Goal: Information Seeking & Learning: Find specific fact

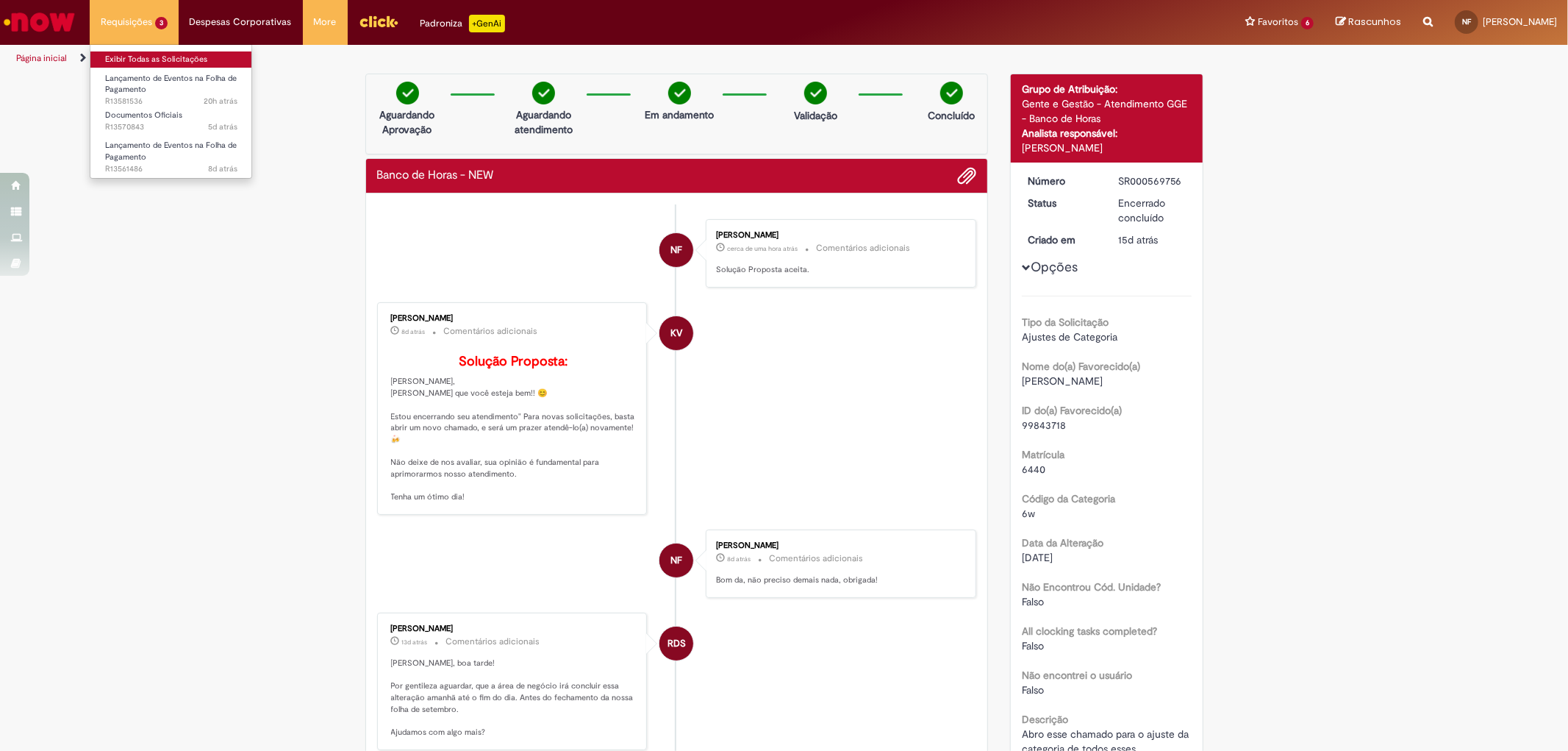
click at [157, 59] on link "Exibir Todas as Solicitações" at bounding box center [171, 59] width 162 height 16
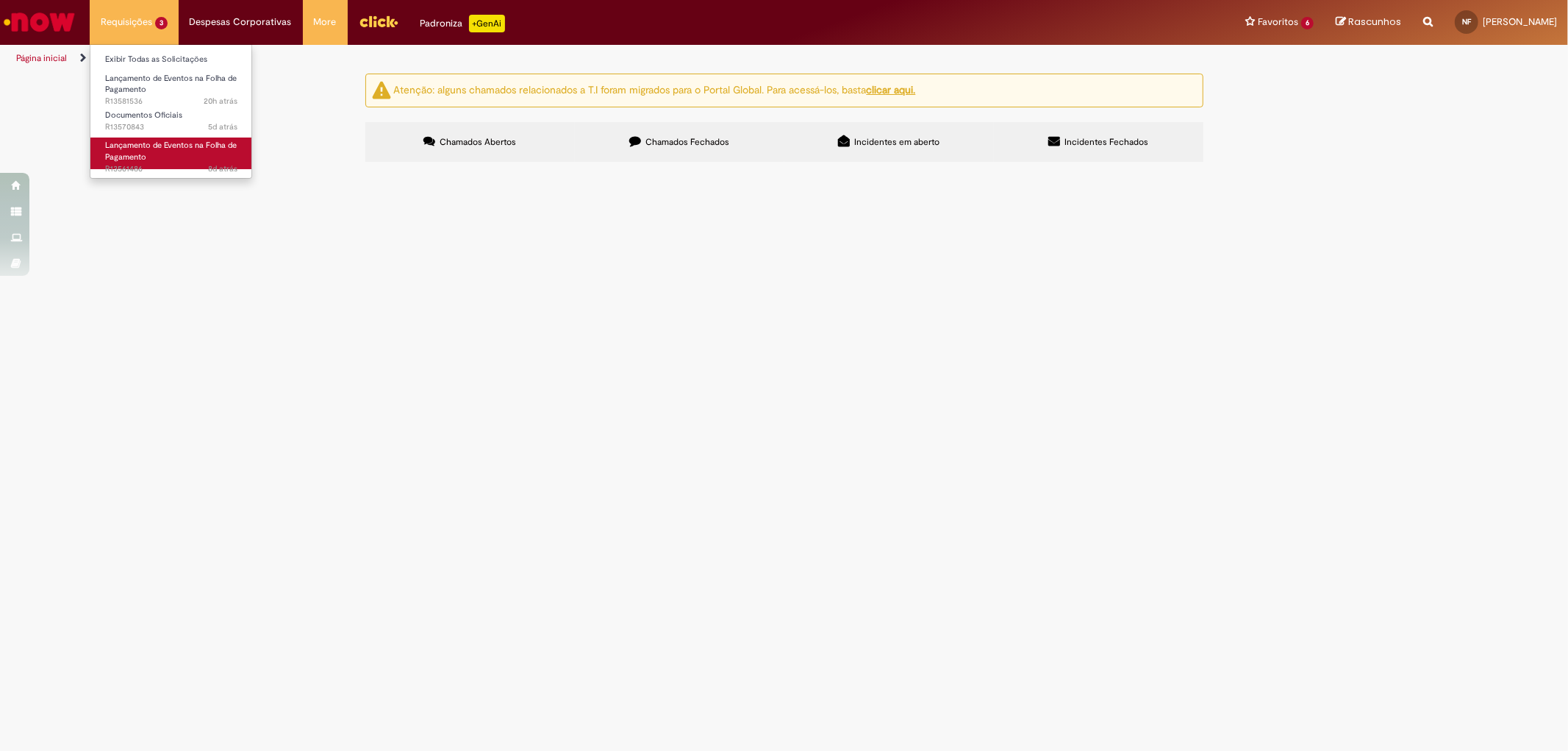
click at [163, 153] on link "Lançamento de Eventos na Folha de Pagamento 8d atrás 8 dias atrás R13561486" at bounding box center [171, 154] width 162 height 32
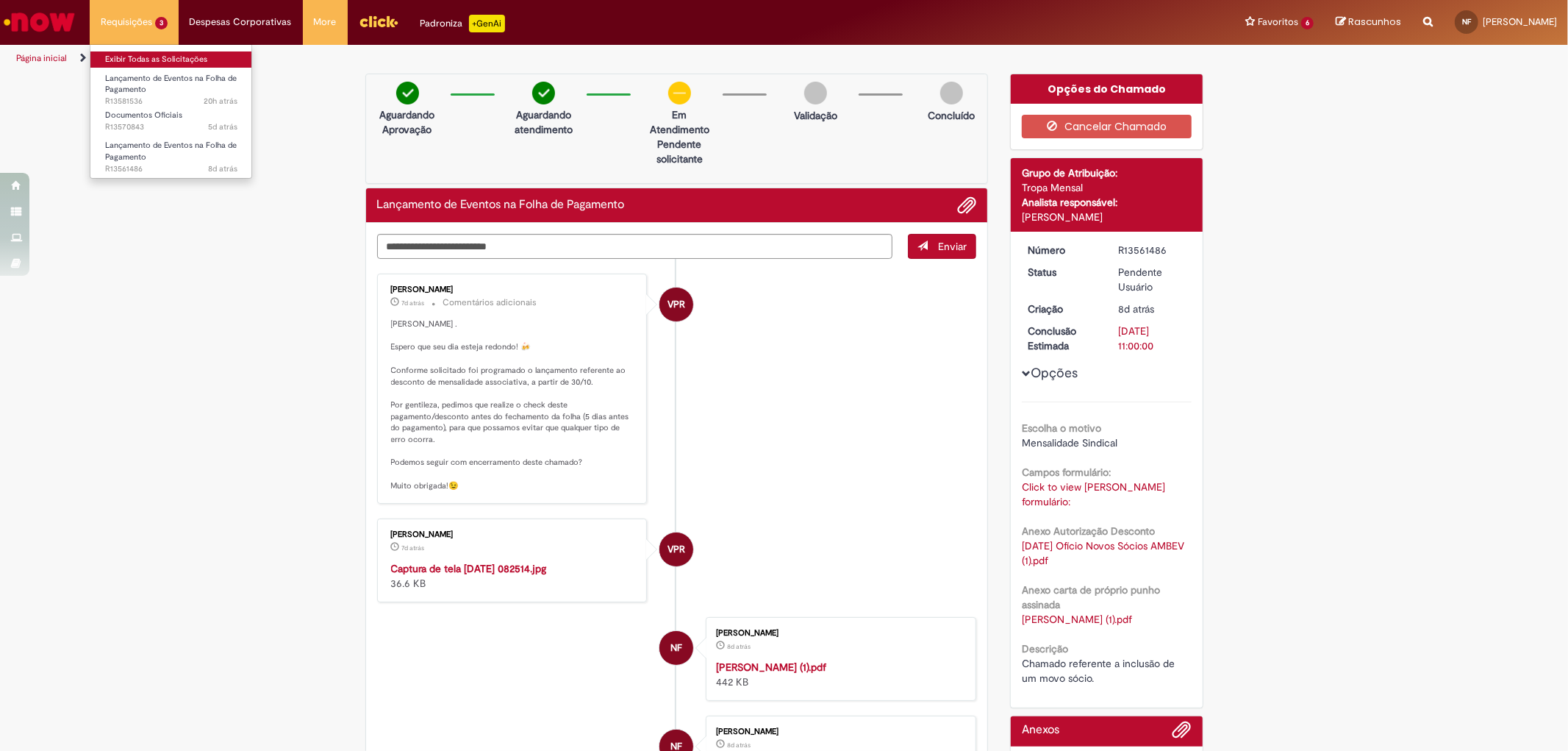
click at [138, 60] on link "Exibir Todas as Solicitações" at bounding box center [171, 59] width 162 height 16
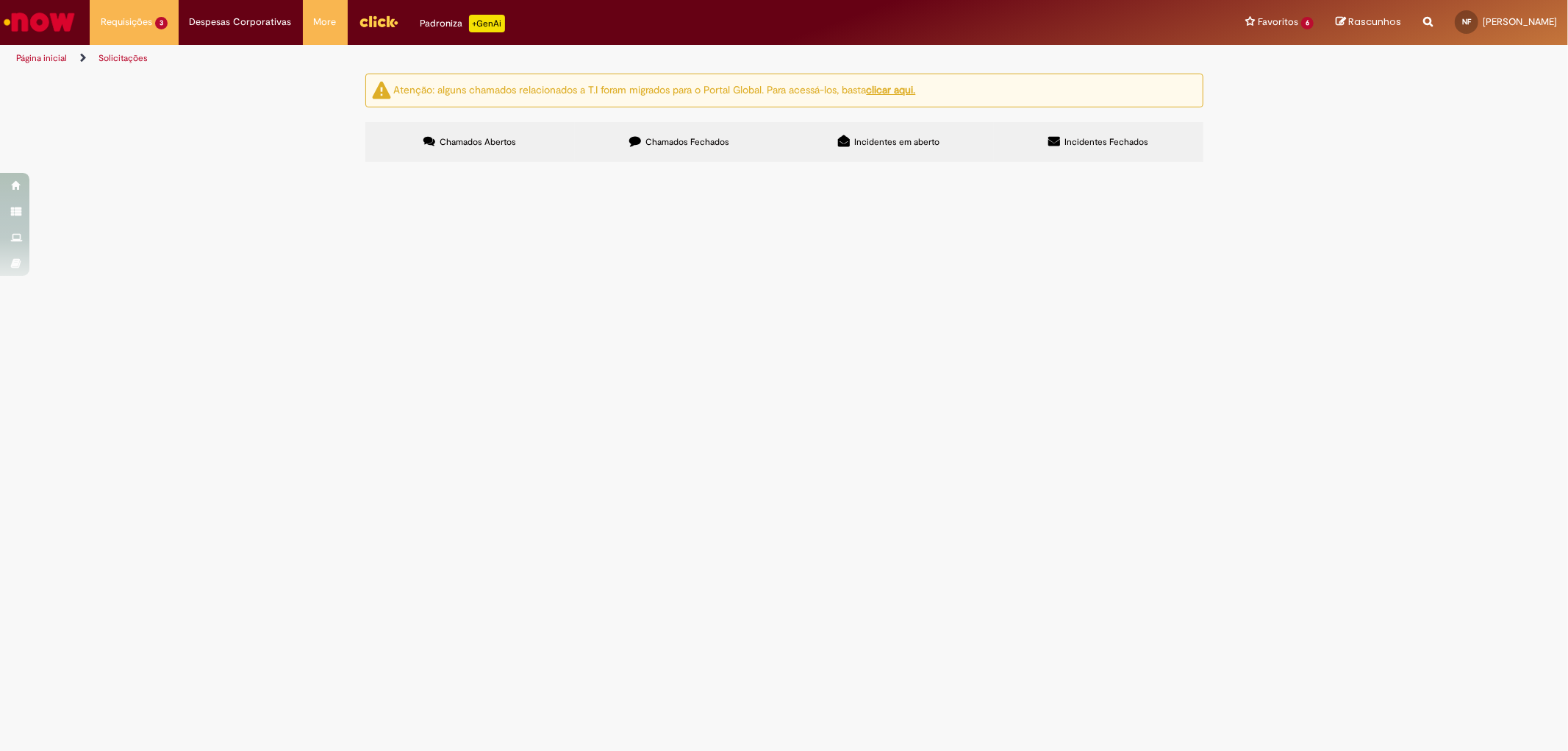
click at [624, 155] on label "Chamados Fechados" at bounding box center [680, 142] width 210 height 40
click at [0, 0] on button at bounding box center [0, 0] width 0 height 0
click at [0, 0] on span "Abro esse chamado para o ajuste da categoria de todos esses colaboradores anexa…" at bounding box center [0, 0] width 0 height 0
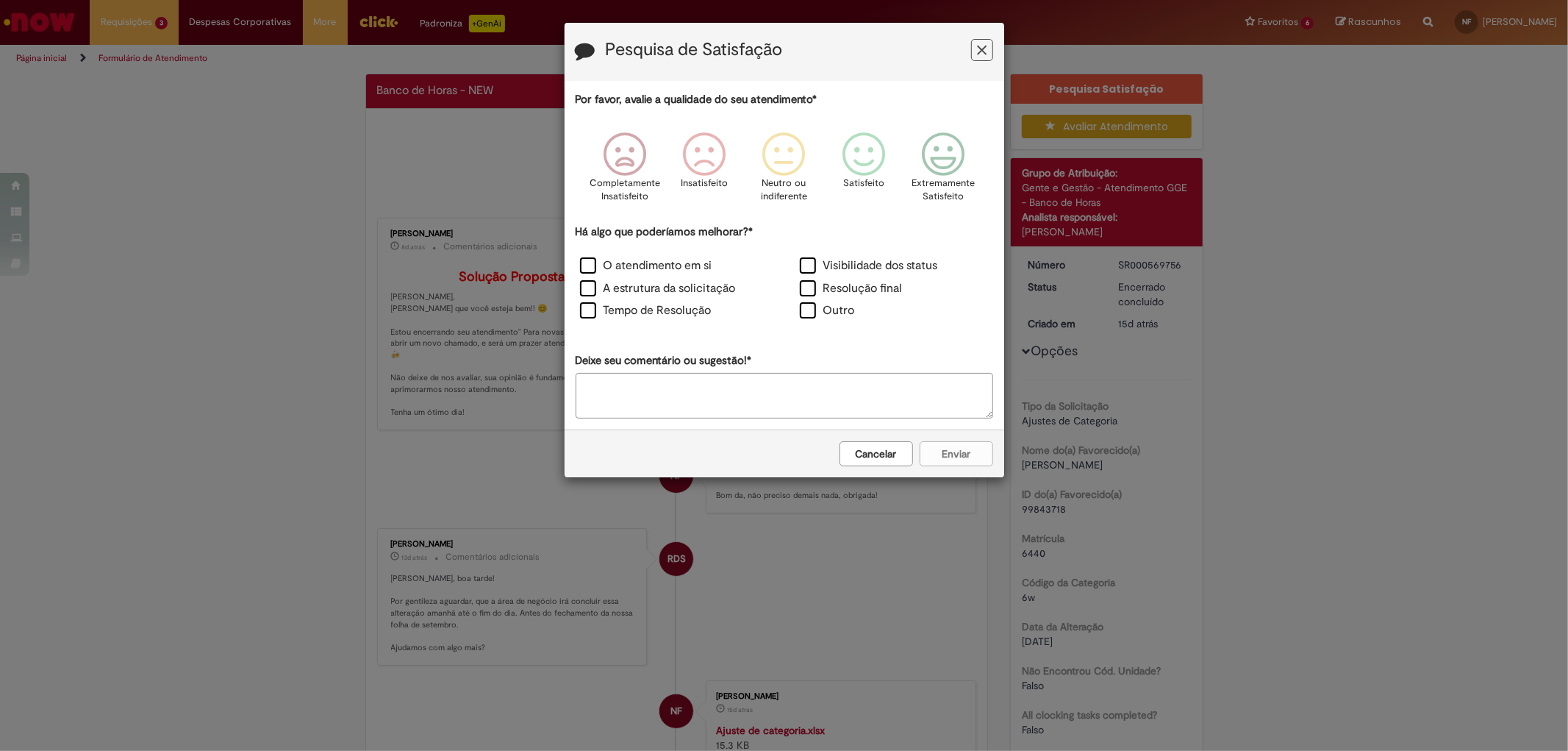
click at [847, 456] on button "Cancelar" at bounding box center [876, 453] width 74 height 25
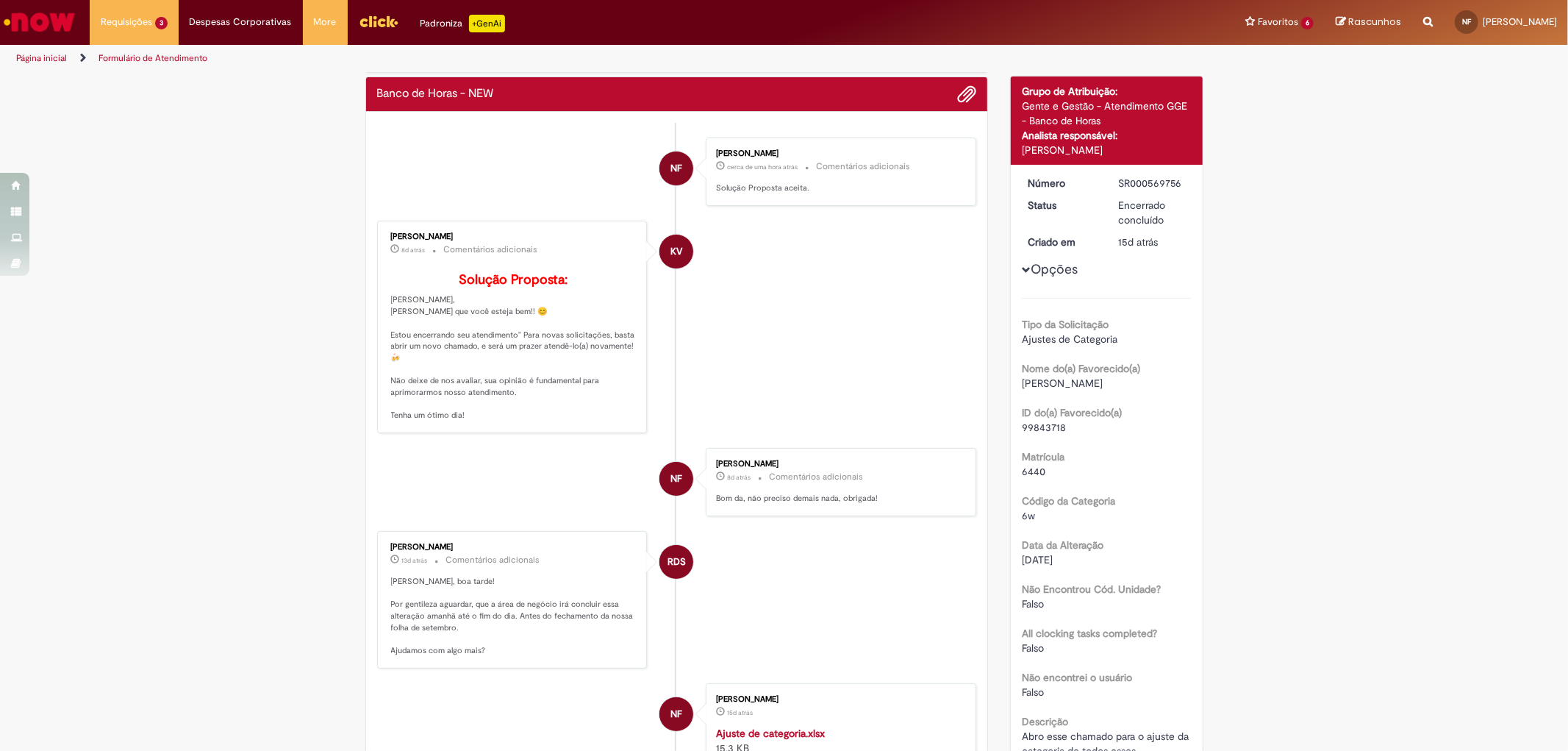
scroll to position [245, 0]
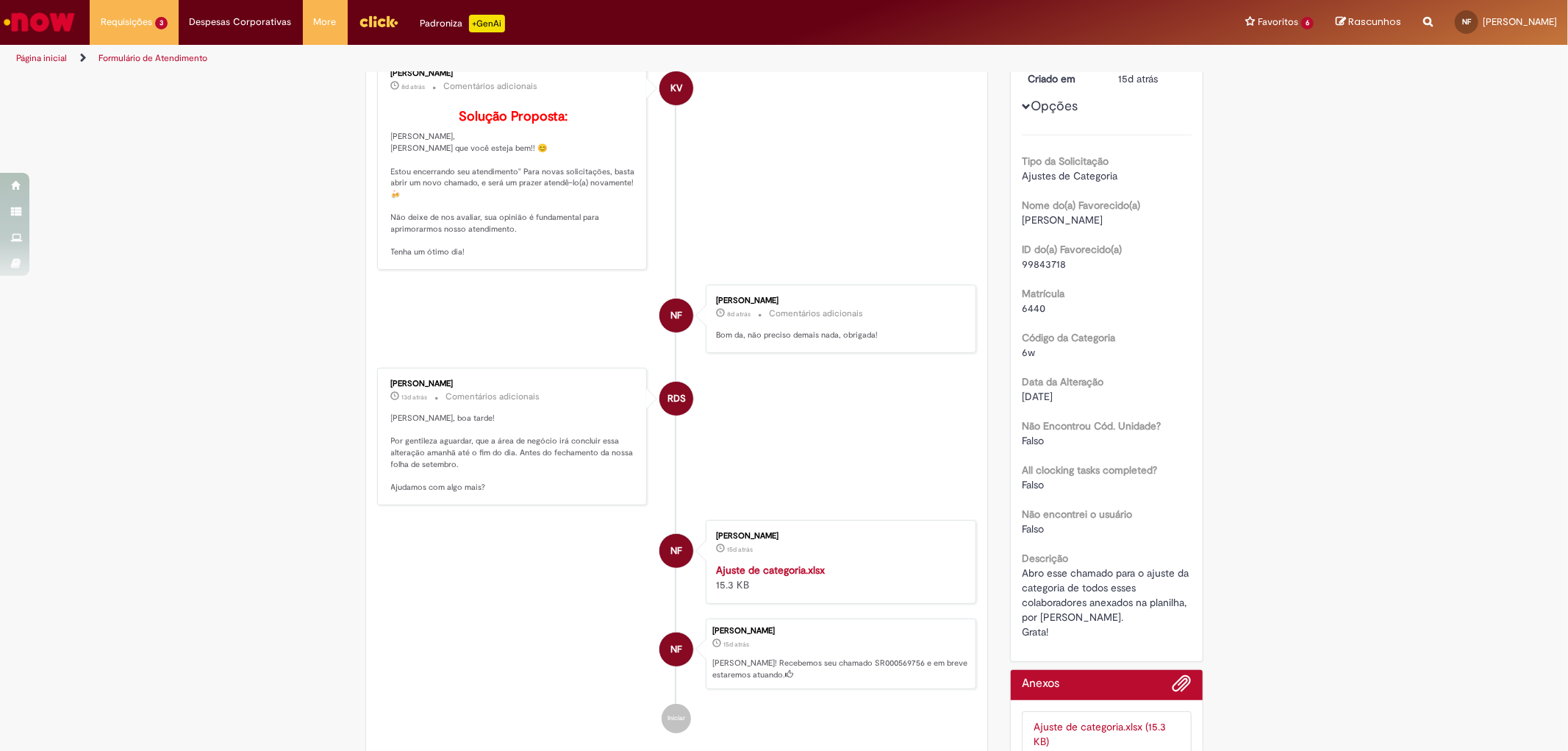
click at [1022, 359] on span "6w" at bounding box center [1028, 352] width 13 height 13
drag, startPoint x: 1012, startPoint y: 588, endPoint x: 1040, endPoint y: 662, distance: 79.1
click at [1040, 661] on div "Número SR000569756 Status Encerrado concluído Criado em 15d atrás 15 dias atrás…" at bounding box center [1106, 331] width 192 height 660
click at [1055, 637] on div "Abro esse chamado para o ajuste da categoria de todos esses colaboradores anexa…" at bounding box center [1106, 602] width 170 height 74
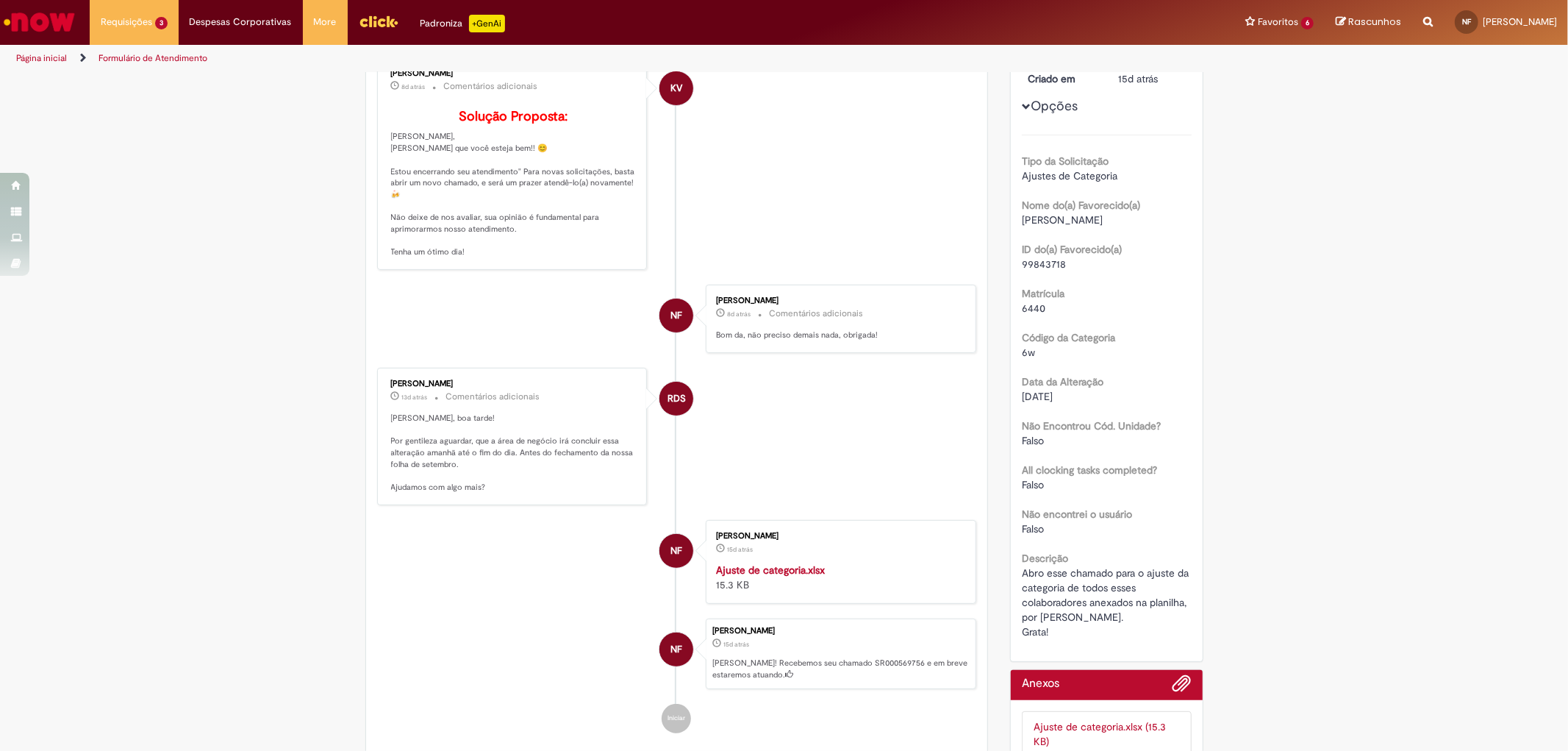
click at [1025, 359] on span "6w" at bounding box center [1028, 352] width 13 height 13
drag, startPoint x: 1018, startPoint y: 217, endPoint x: 1079, endPoint y: 235, distance: 63.6
click at [1079, 228] on div "[PERSON_NAME]" at bounding box center [1106, 219] width 170 height 14
copy span "[PERSON_NAME]"
